Goal: Transaction & Acquisition: Purchase product/service

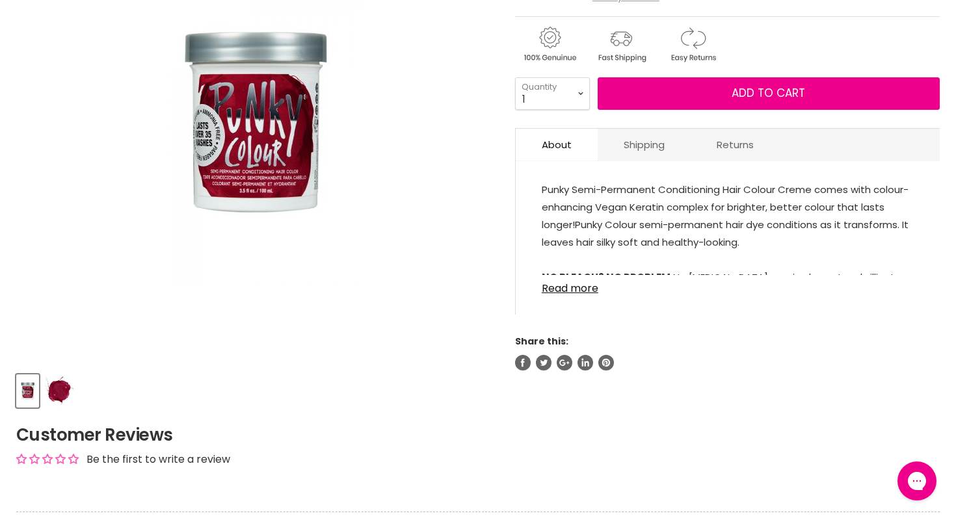
click at [59, 393] on img "Product thumbnails" at bounding box center [59, 391] width 31 height 31
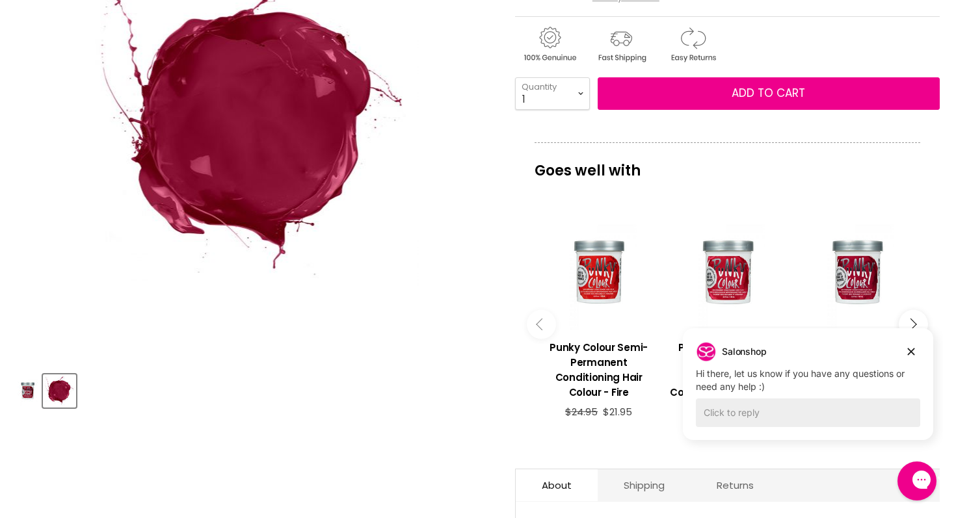
click at [12, 391] on section "Click or scroll to zoom Tap or pinch to zoom" at bounding box center [478, 328] width 956 height 885
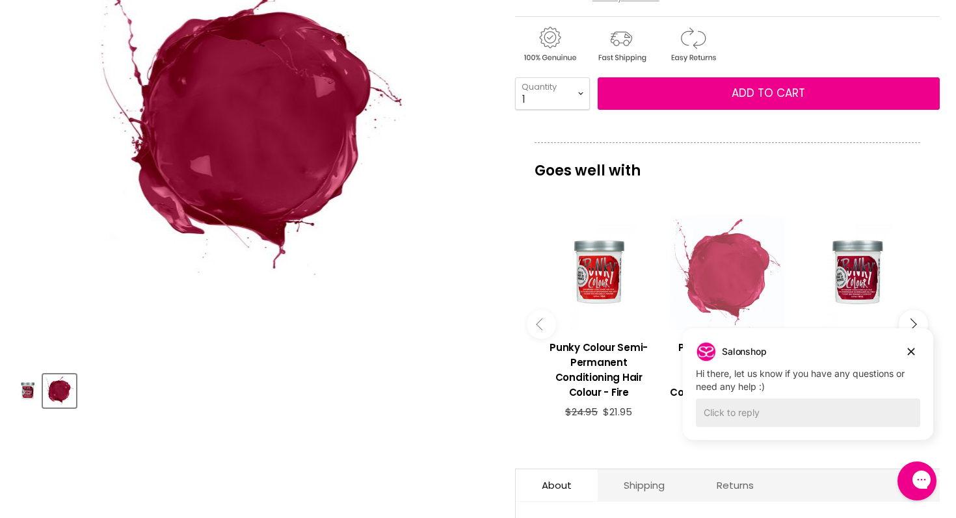
click at [710, 268] on div "Main content" at bounding box center [728, 273] width 116 height 116
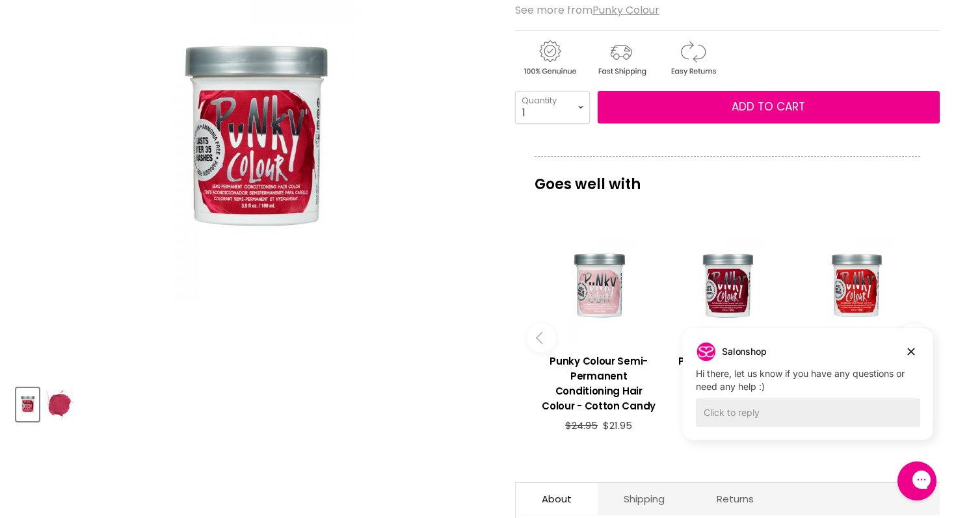
scroll to position [260, 0]
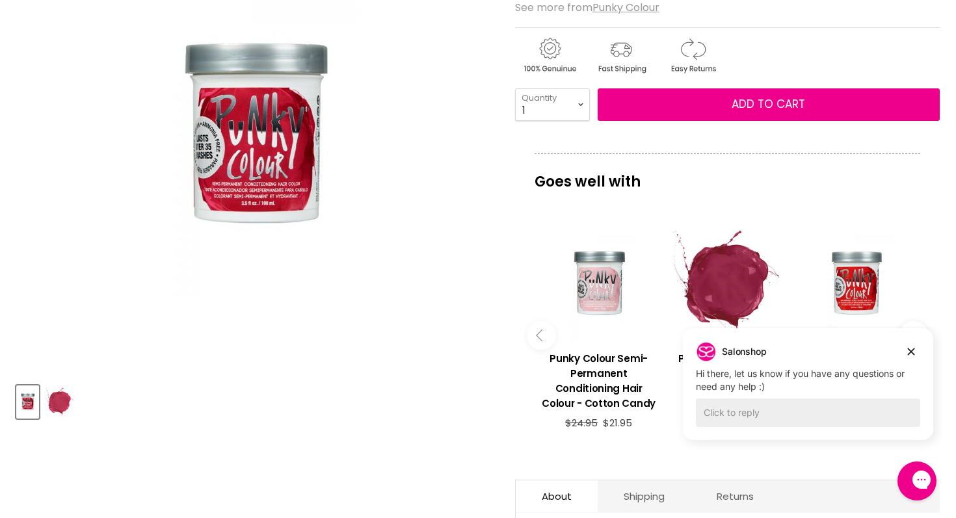
click at [735, 291] on div "Main content" at bounding box center [728, 284] width 116 height 116
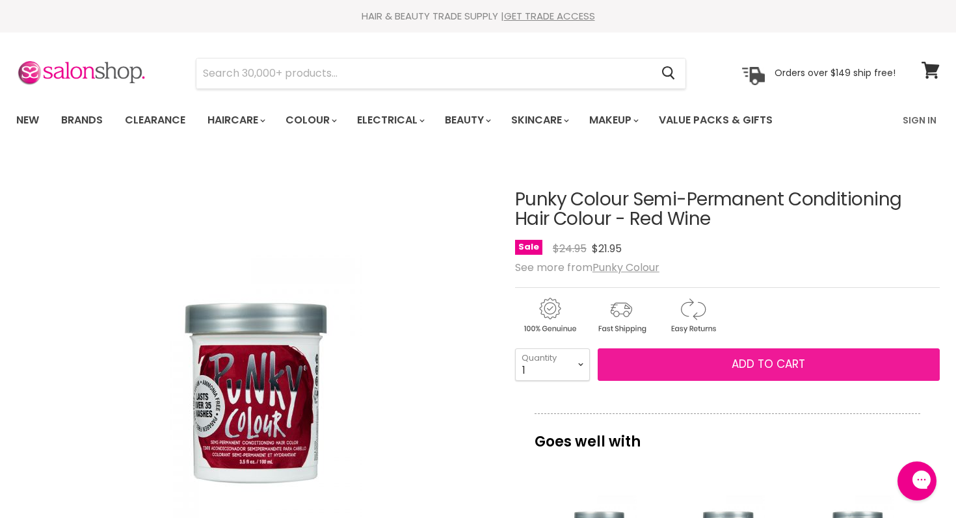
click at [649, 356] on button "Add to cart" at bounding box center [768, 364] width 342 height 33
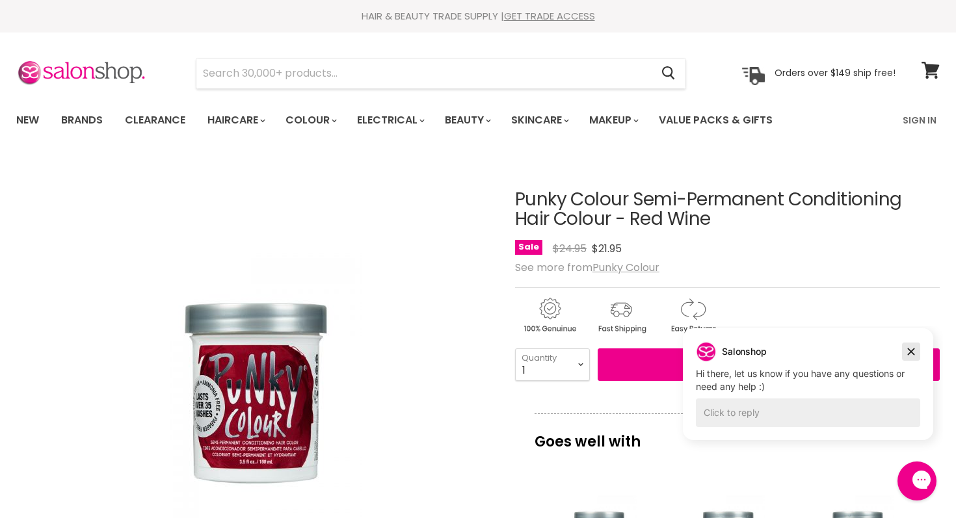
click at [908, 356] on icon "Dismiss campaign" at bounding box center [910, 352] width 13 height 16
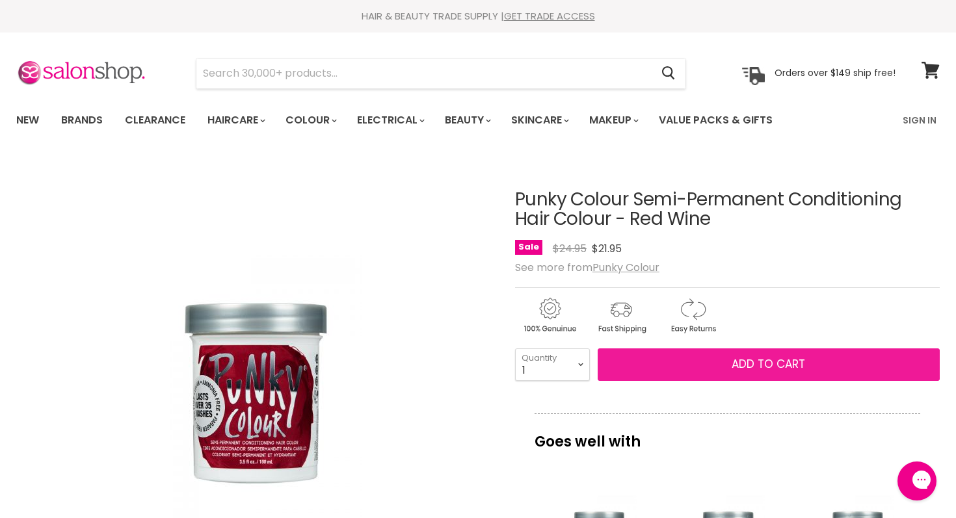
click at [854, 370] on button "Add to cart" at bounding box center [768, 364] width 342 height 33
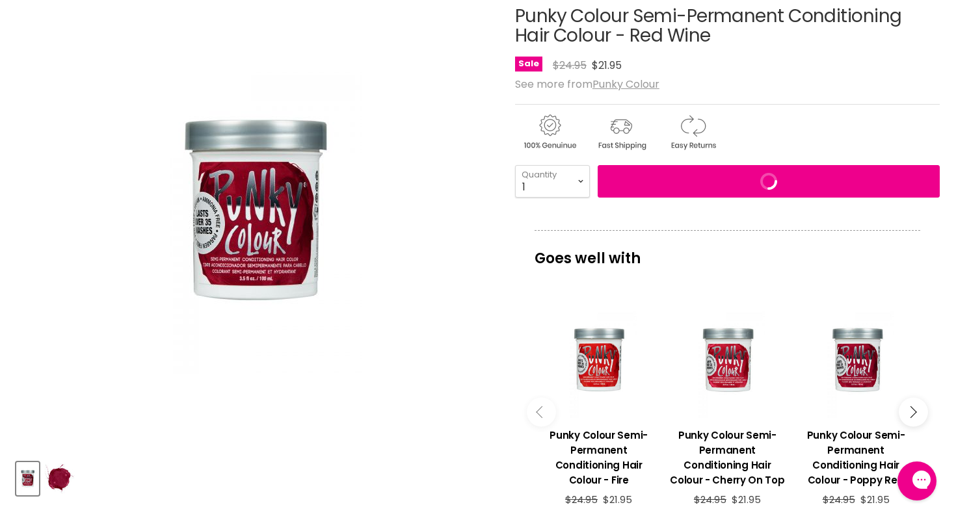
scroll to position [190, 0]
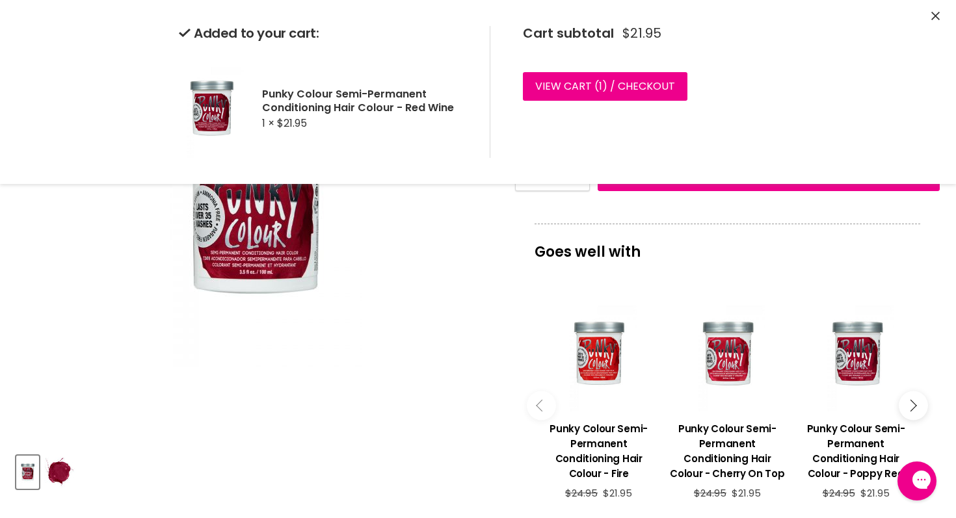
click at [423, 242] on div "Click or scroll to zoom Tap or pinch to zoom" at bounding box center [253, 204] width 475 height 475
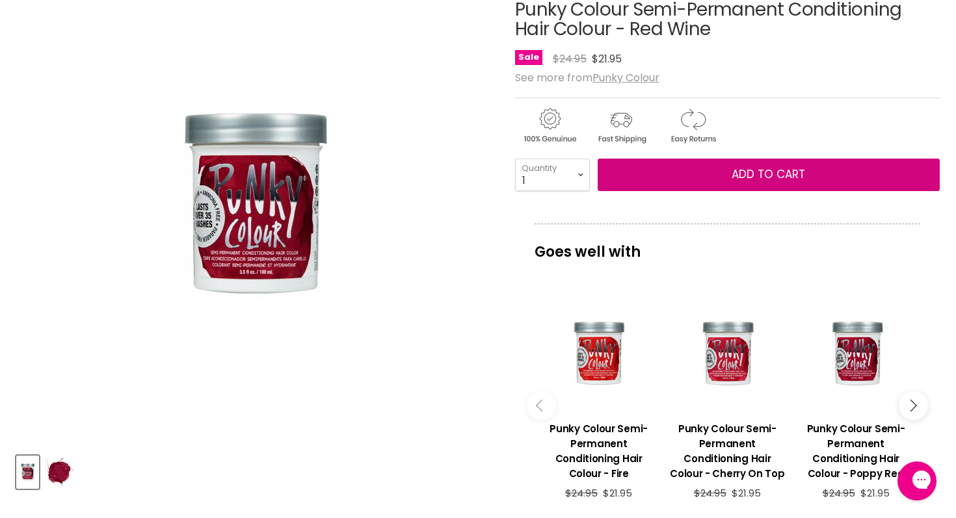
scroll to position [0, 0]
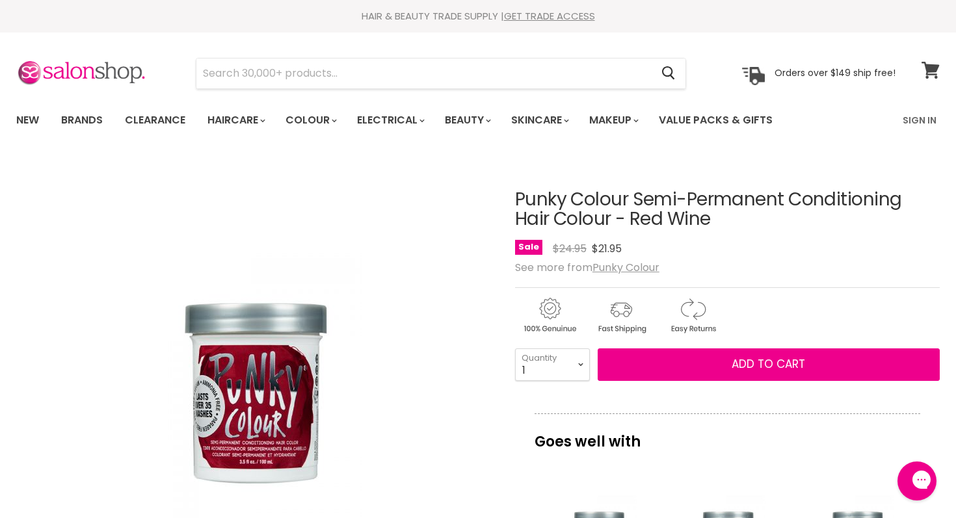
click at [919, 68] on link "View cart" at bounding box center [930, 70] width 31 height 30
